Goal: Task Accomplishment & Management: Complete application form

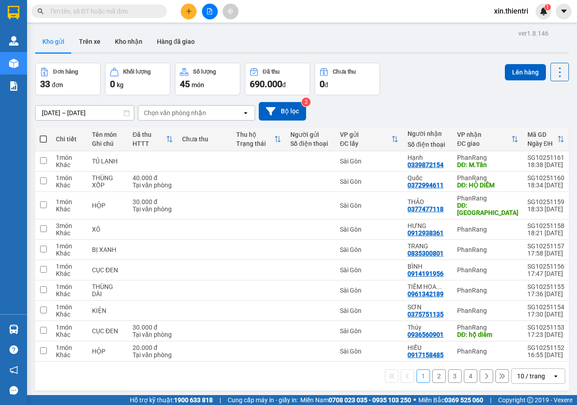
click at [144, 6] on span at bounding box center [99, 12] width 135 height 14
click at [124, 8] on input "text" at bounding box center [103, 11] width 106 height 10
click at [124, 9] on input "text" at bounding box center [103, 11] width 106 height 10
click at [121, 10] on input "text" at bounding box center [103, 11] width 106 height 10
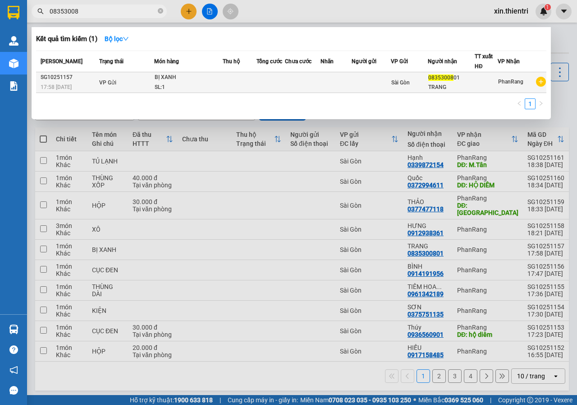
type input "08353008"
click at [161, 78] on div "BỊ XANH" at bounding box center [189, 78] width 68 height 10
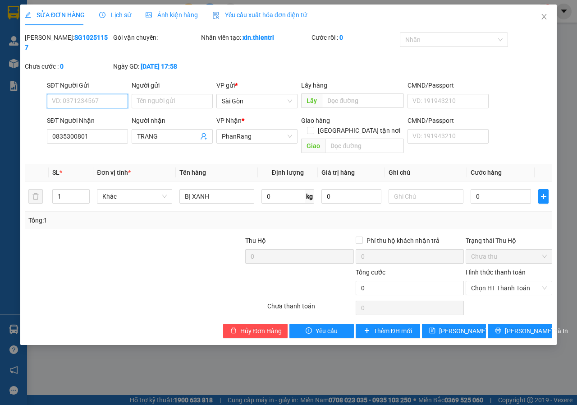
type input "0835300801"
type input "0"
click at [365, 138] on input "text" at bounding box center [364, 145] width 78 height 14
click at [364, 138] on input "vĩnh hy" at bounding box center [364, 145] width 78 height 14
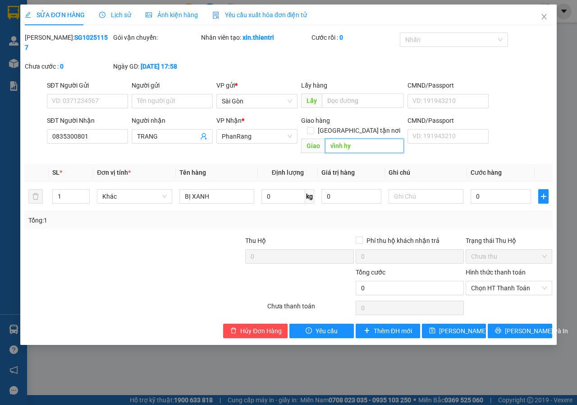
click at [363, 138] on input "vĩnh hy" at bounding box center [364, 145] width 78 height 14
click at [362, 138] on input "vĩnh hy" at bounding box center [364, 145] width 78 height 14
click at [361, 138] on input "vĩnh hy" at bounding box center [364, 145] width 78 height 14
click at [359, 138] on input "vĩnh hy" at bounding box center [364, 145] width 78 height 14
type input "vĩnh hy"
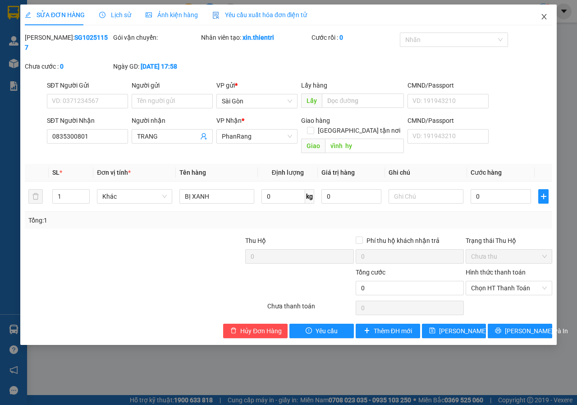
click at [541, 19] on icon "close" at bounding box center [544, 16] width 7 height 7
